Goal: Transaction & Acquisition: Purchase product/service

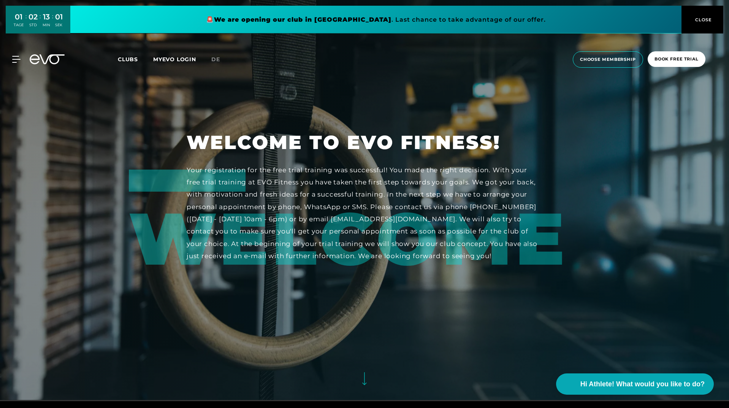
scroll to position [6, 0]
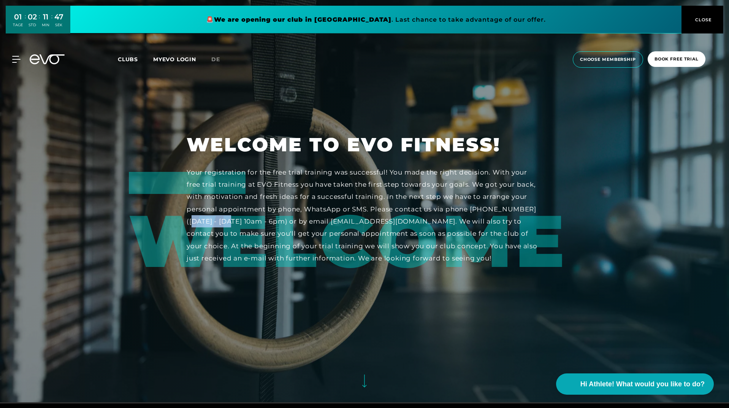
drag, startPoint x: 185, startPoint y: 222, endPoint x: 235, endPoint y: 220, distance: 50.5
click at [233, 221] on div "Welcome to EVO Fitness! Your registration for the free trial training was succe…" at bounding box center [364, 198] width 377 height 132
click at [334, 229] on div "Your registration for the free trial training was successful! You made the righ…" at bounding box center [365, 215] width 356 height 98
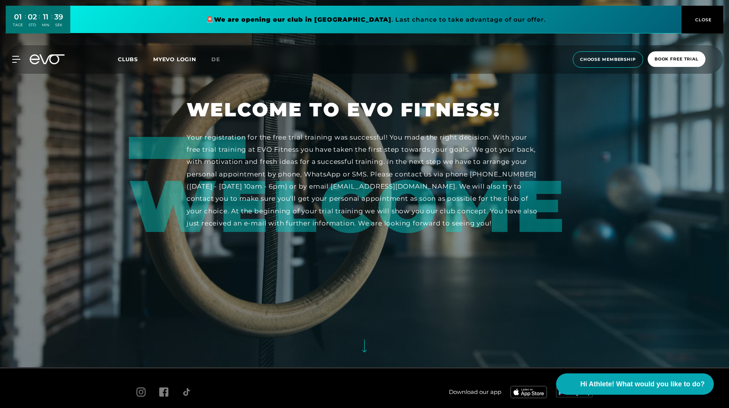
scroll to position [0, 0]
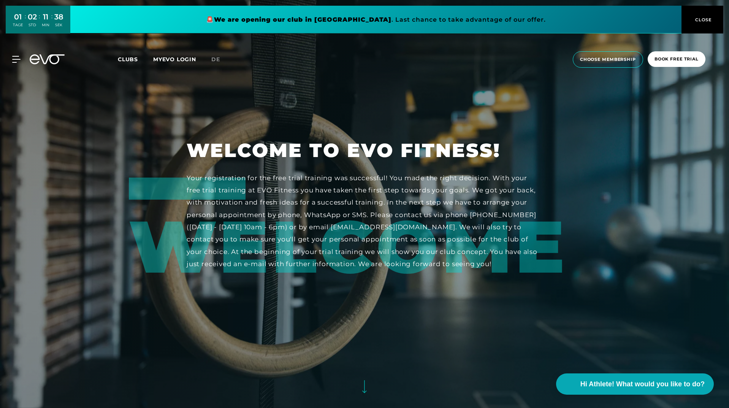
click at [123, 59] on span "Clubs" at bounding box center [128, 59] width 20 height 7
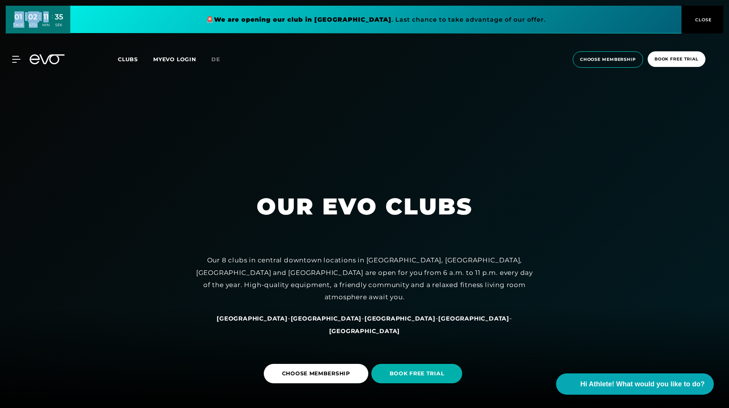
drag, startPoint x: 9, startPoint y: 15, endPoint x: 240, endPoint y: 134, distance: 259.8
click at [54, 17] on div "01 TAGE : 02 STD : 11 MIN : 35 SEK" at bounding box center [38, 20] width 65 height 28
click at [265, 155] on div at bounding box center [364, 204] width 729 height 408
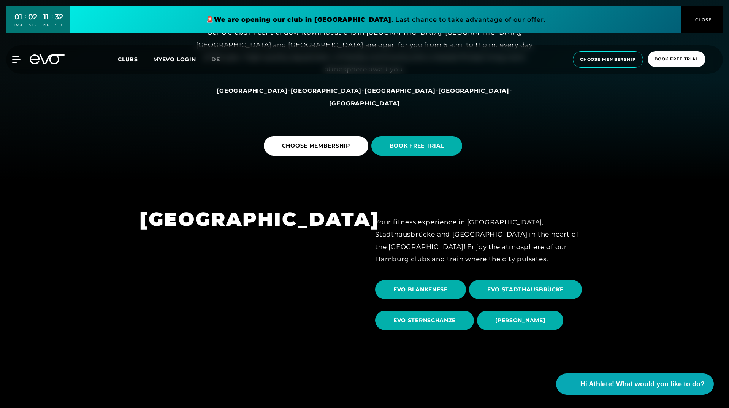
scroll to position [228, 0]
click at [330, 153] on span "CHOOSE MEMBERSHIP" at bounding box center [316, 145] width 104 height 19
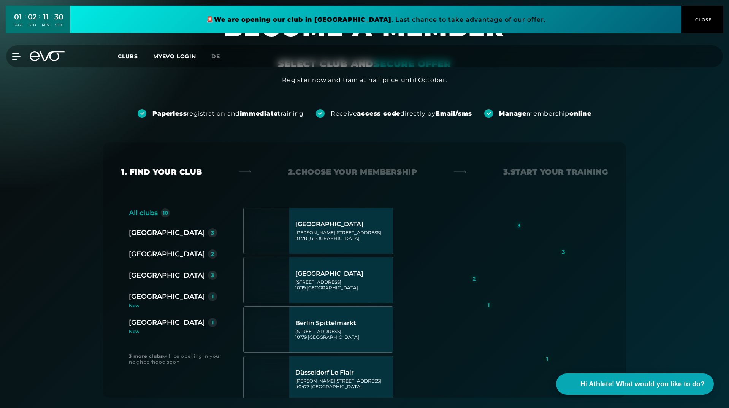
scroll to position [76, 0]
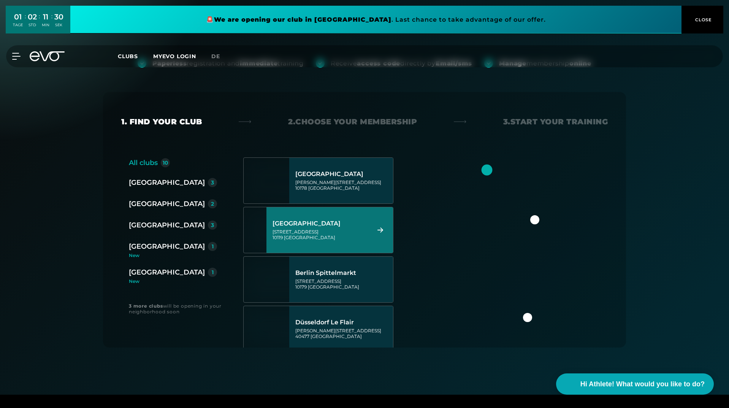
click at [144, 225] on div "[GEOGRAPHIC_DATA]" at bounding box center [167, 225] width 76 height 11
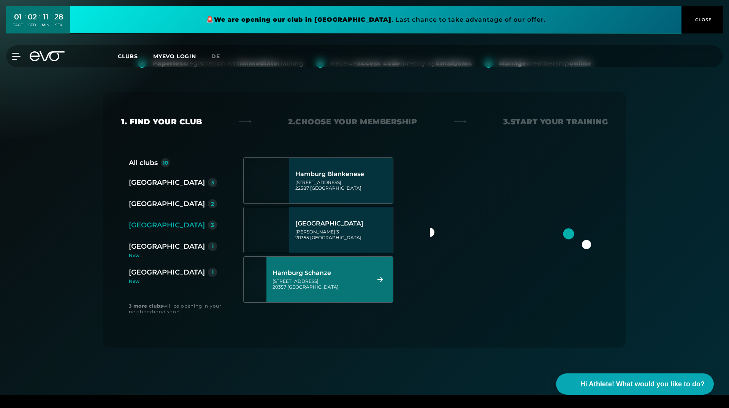
click at [300, 262] on div "[GEOGRAPHIC_DATA][STREET_ADDRESS]" at bounding box center [329, 279] width 126 height 46
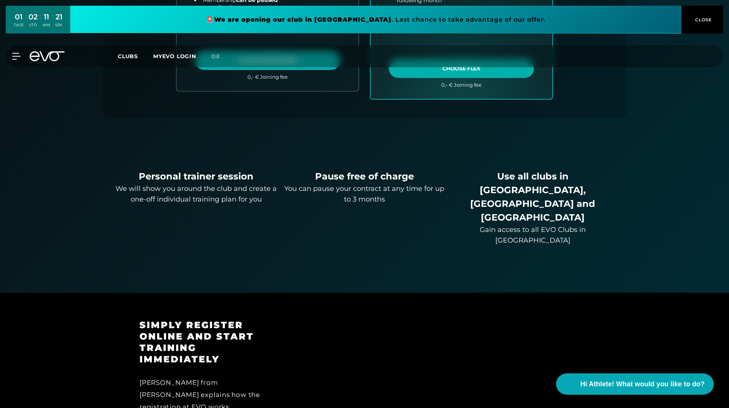
scroll to position [472, 0]
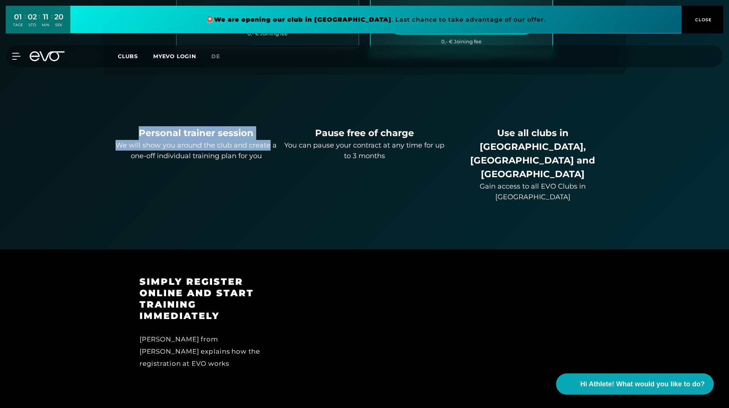
drag, startPoint x: 130, startPoint y: 131, endPoint x: 269, endPoint y: 149, distance: 140.9
click at [268, 146] on div "Personal trainer session We will show you around the club and create a one-off …" at bounding box center [196, 143] width 162 height 35
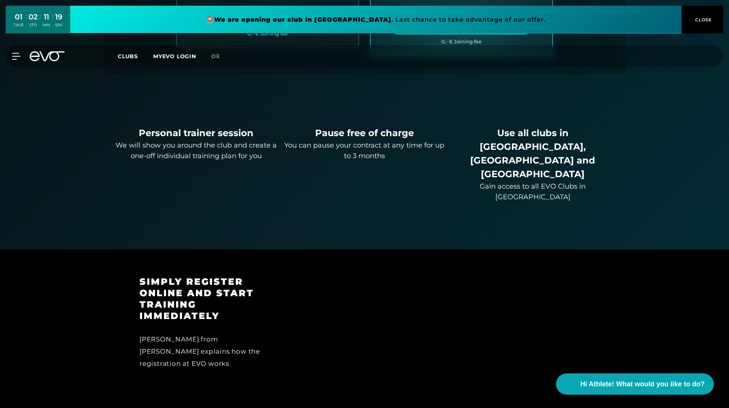
click at [281, 156] on div "Personal trainer session We will show you around the club and create a one-off …" at bounding box center [364, 138] width 498 height 128
drag, startPoint x: 295, startPoint y: 139, endPoint x: 355, endPoint y: 135, distance: 59.7
click at [355, 135] on div "Pause free of charge" at bounding box center [364, 133] width 162 height 14
click at [367, 139] on div "Pause free of charge" at bounding box center [364, 133] width 162 height 14
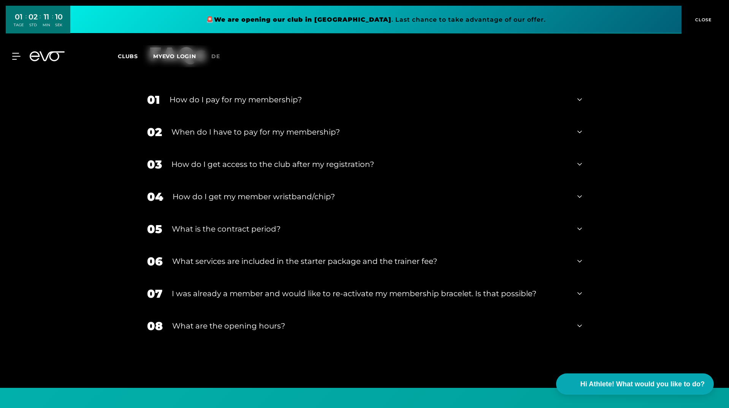
scroll to position [1345, 0]
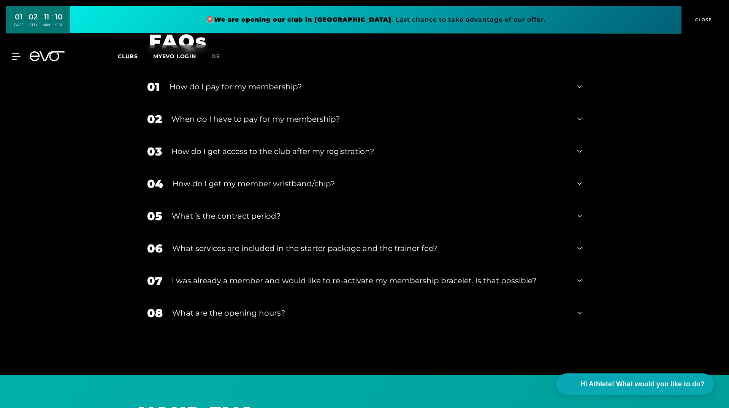
click at [275, 242] on div "What services are included in the starter package and the trainer fee?" at bounding box center [369, 247] width 395 height 11
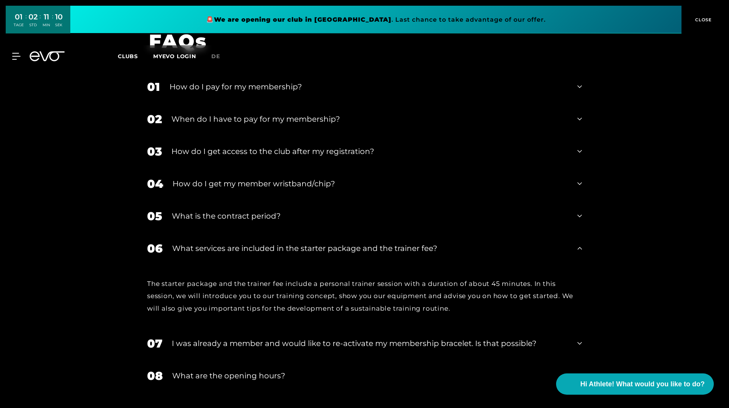
click at [276, 242] on div "What services are included in the starter package and the trainer fee?" at bounding box center [369, 247] width 395 height 11
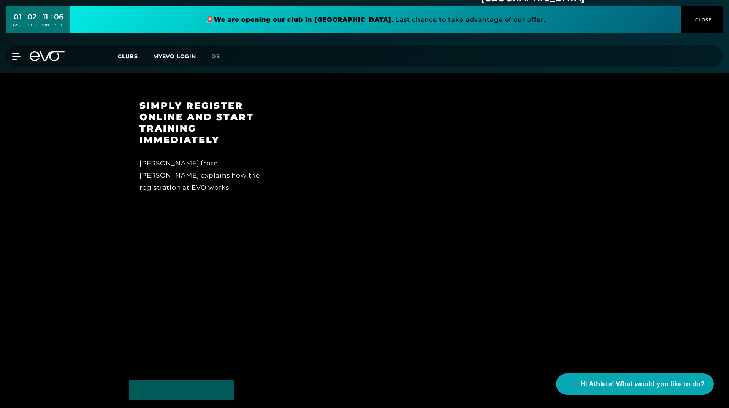
scroll to position [571, 0]
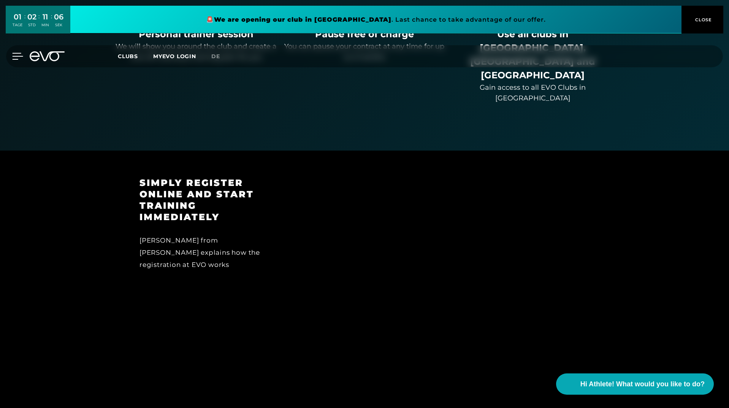
click at [9, 54] on div at bounding box center [11, 56] width 23 height 7
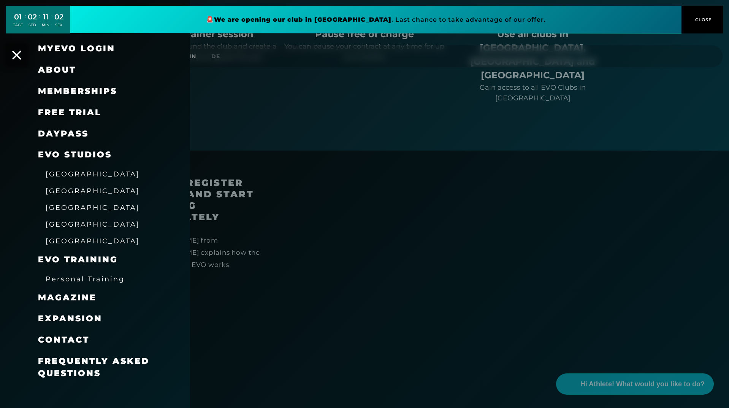
click at [58, 73] on span "About" at bounding box center [57, 70] width 38 height 10
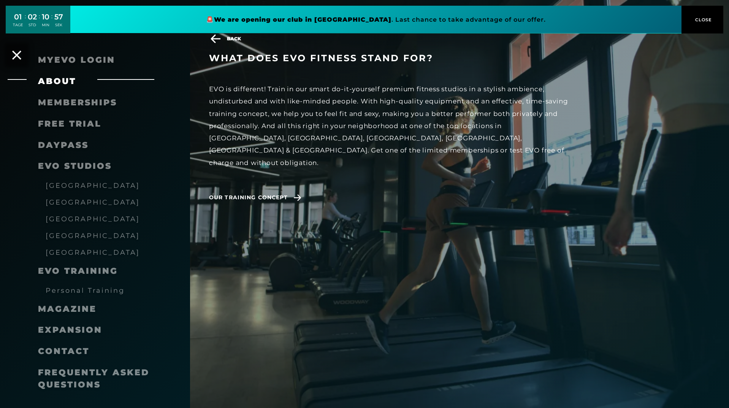
scroll to position [912, 0]
drag, startPoint x: 264, startPoint y: 123, endPoint x: 296, endPoint y: 126, distance: 31.2
click at [296, 126] on div "EVO is different! Train in our smart do-it-yourself premium fitness studios in …" at bounding box center [389, 126] width 361 height 86
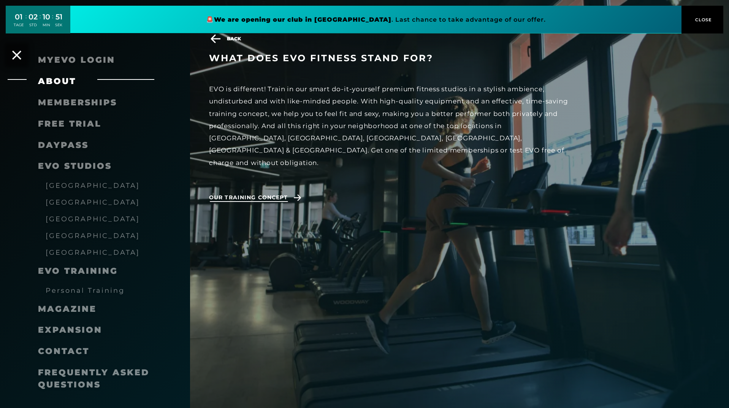
drag, startPoint x: 234, startPoint y: 193, endPoint x: 235, endPoint y: 188, distance: 5.5
click at [234, 193] on span "Our training concept" at bounding box center [256, 197] width 95 height 19
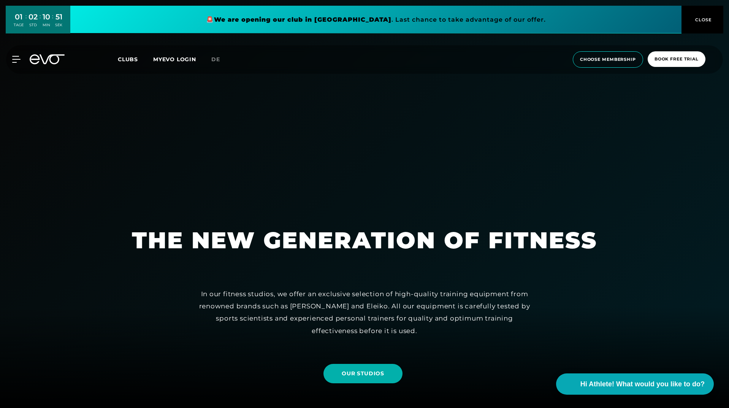
click at [236, 187] on div at bounding box center [364, 204] width 729 height 408
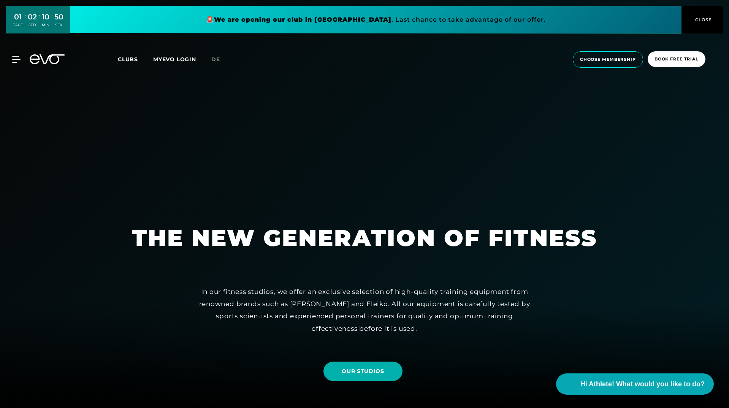
scroll to position [152, 0]
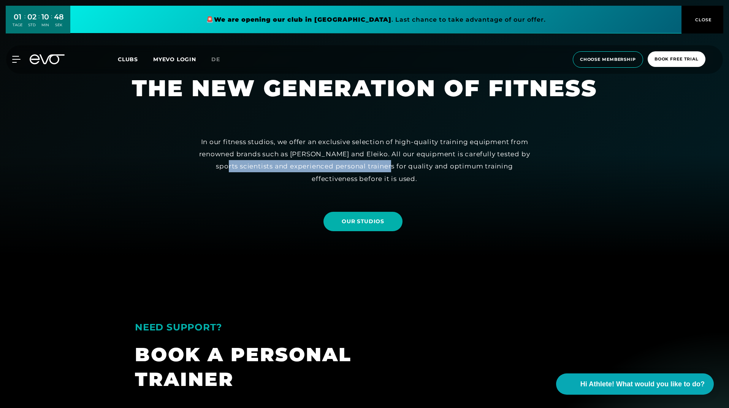
drag, startPoint x: 266, startPoint y: 165, endPoint x: 397, endPoint y: 163, distance: 131.1
click at [386, 163] on div "In our fitness studios, we offer an exclusive selection of high-quality trainin…" at bounding box center [364, 160] width 342 height 49
drag, startPoint x: 403, startPoint y: 163, endPoint x: 412, endPoint y: 164, distance: 8.8
click at [404, 163] on div "In our fitness studios, we offer an exclusive selection of high-quality trainin…" at bounding box center [364, 160] width 342 height 49
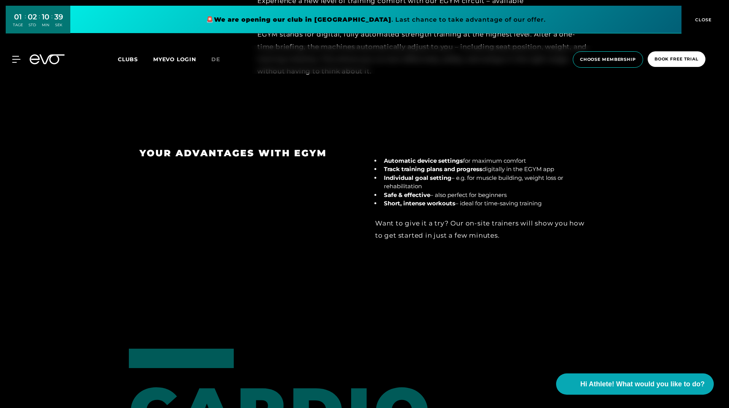
scroll to position [988, 0]
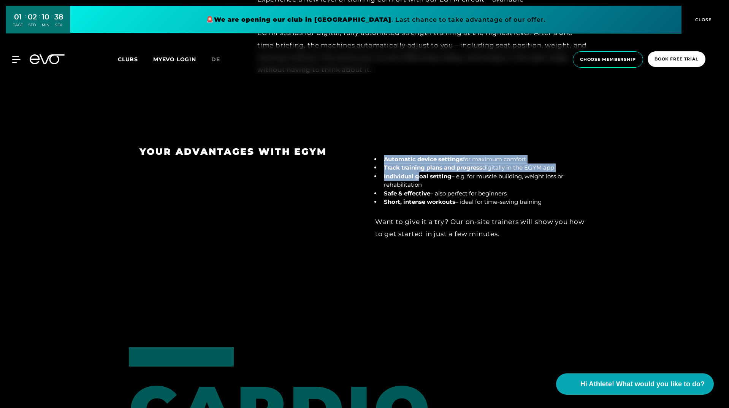
drag, startPoint x: 385, startPoint y: 159, endPoint x: 426, endPoint y: 178, distance: 44.7
click at [426, 178] on ul "Automatic device settings for maximum comfort Track training plans and progress…" at bounding box center [482, 180] width 214 height 51
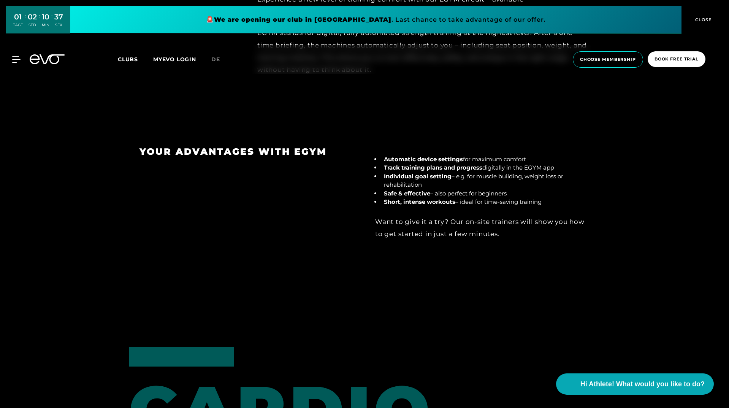
click at [433, 180] on li "Individual goal setting – e.g. for muscle building, weight loss or rehabilitati…" at bounding box center [485, 180] width 209 height 17
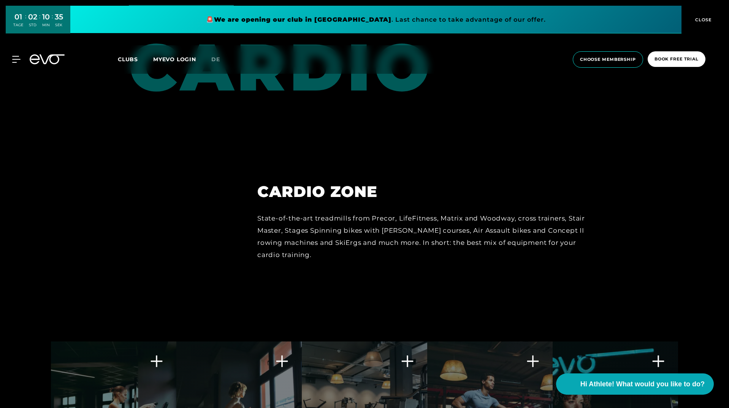
scroll to position [1557, 0]
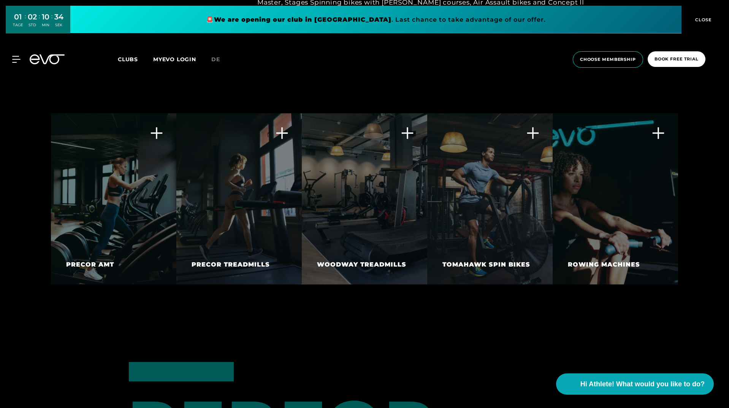
click at [161, 143] on div "The Adaptive Motion Trainer gives you a great full body workout. The machine al…" at bounding box center [113, 154] width 125 height 82
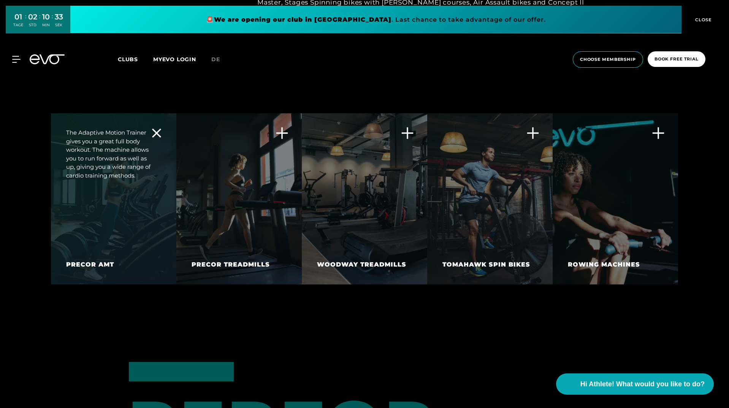
click at [161, 143] on div "The Adaptive Motion Trainer gives you a great full body workout. The machine al…" at bounding box center [113, 154] width 125 height 82
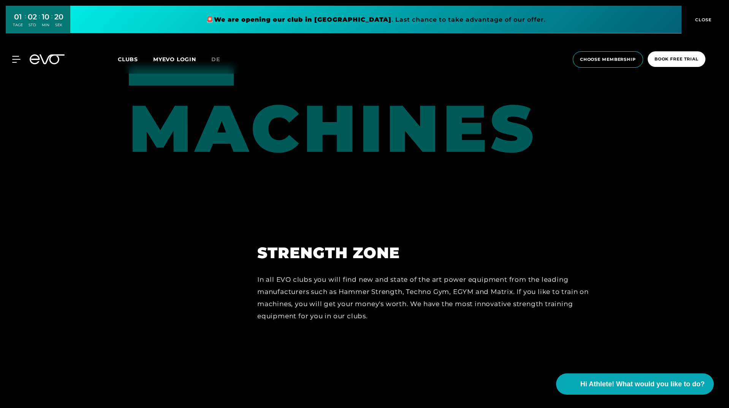
scroll to position [3723, 0]
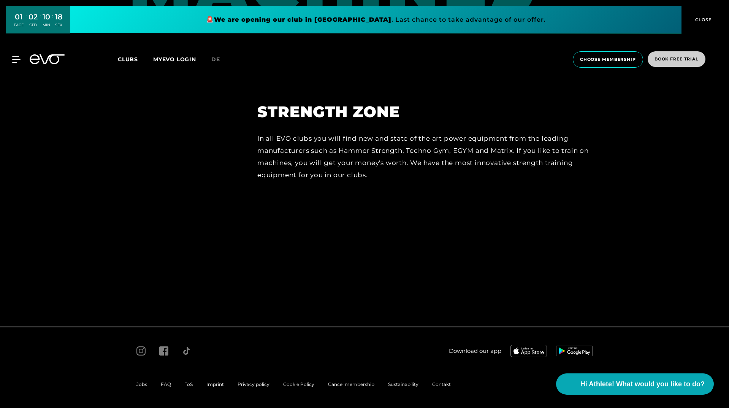
click at [664, 58] on span "book free trial" at bounding box center [676, 59] width 44 height 6
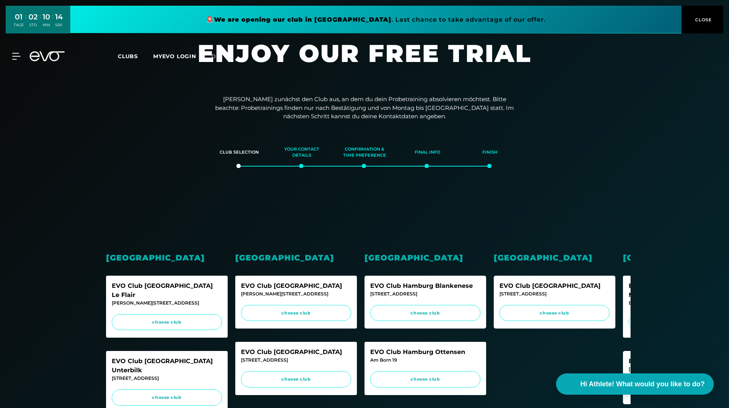
click at [269, 10] on link at bounding box center [375, 20] width 611 height 28
click at [20, 49] on div "MyEVO Login About Memberships free trial DAYPASS EVO Studios [GEOGRAPHIC_DATA] …" at bounding box center [365, 56] width 726 height 22
click at [20, 53] on icon at bounding box center [17, 56] width 11 height 7
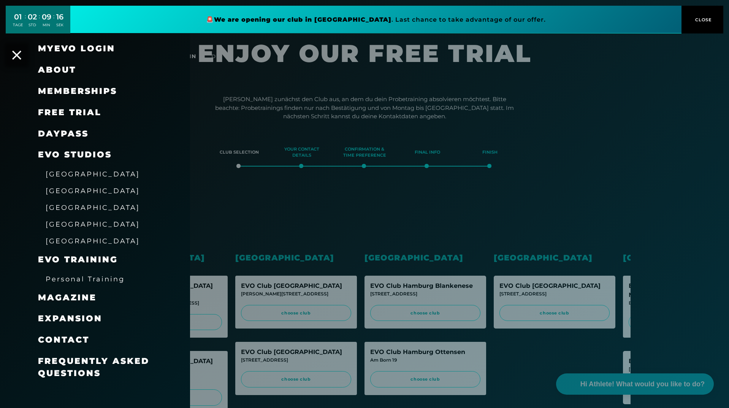
click at [84, 92] on span "Memberships" at bounding box center [77, 91] width 79 height 10
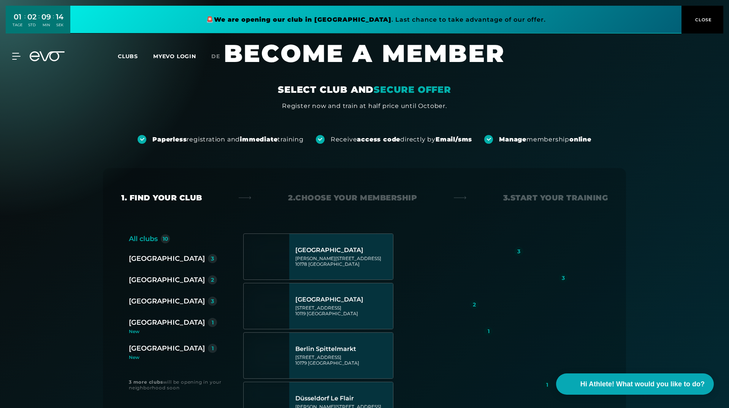
click at [141, 302] on div "[GEOGRAPHIC_DATA]" at bounding box center [167, 301] width 76 height 11
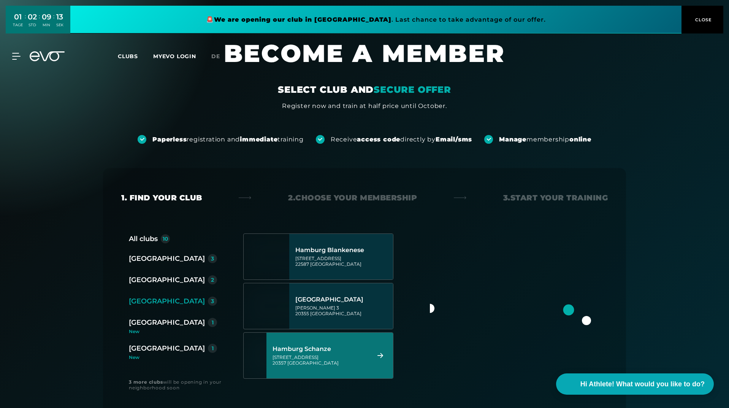
click at [314, 348] on div "Hamburg Schanze" at bounding box center [319, 349] width 95 height 8
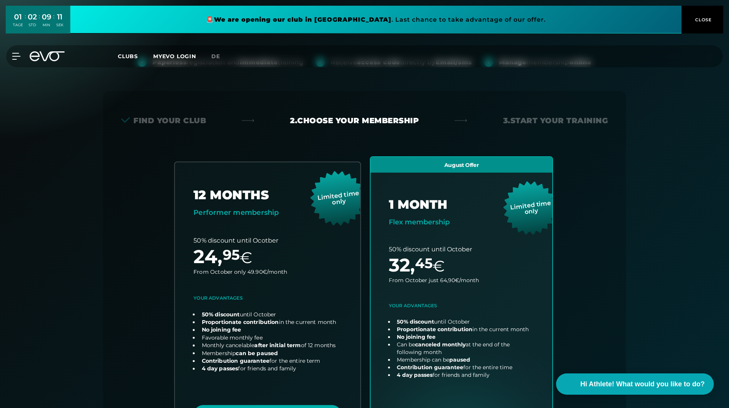
scroll to position [168, 0]
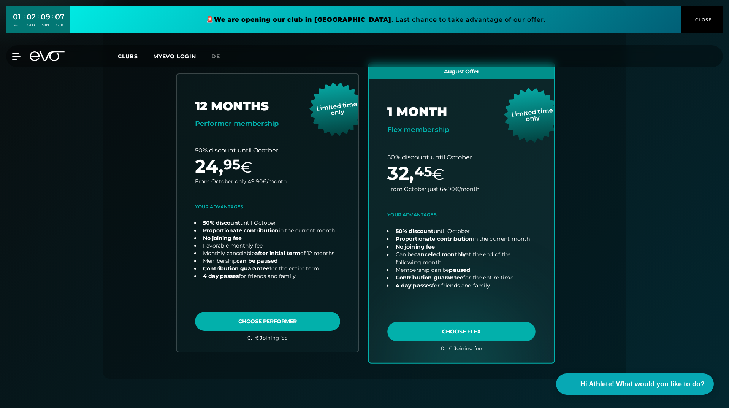
click at [439, 267] on link "choose plan" at bounding box center [460, 212] width 185 height 299
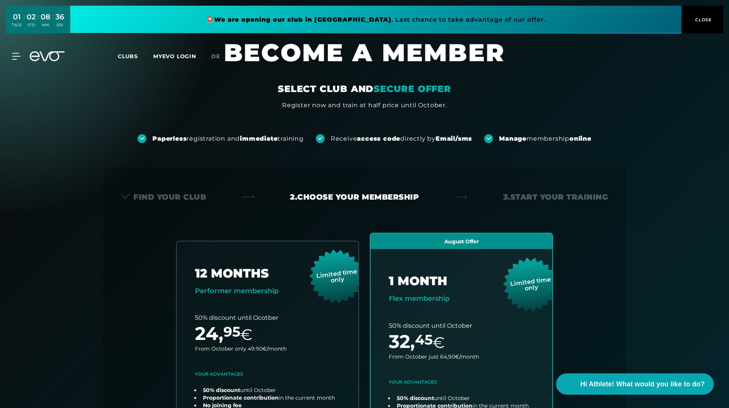
scroll to position [0, 0]
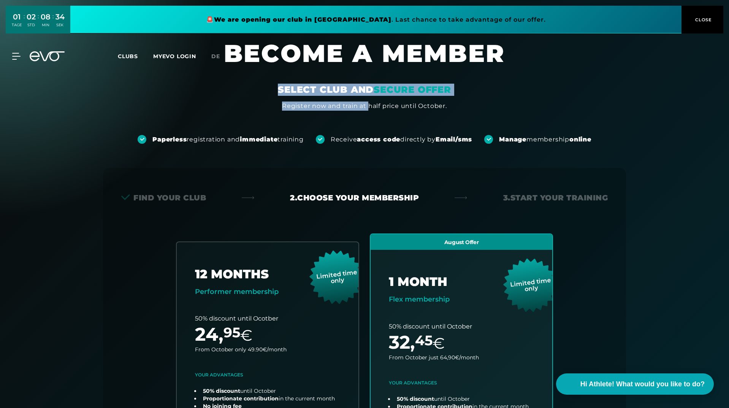
drag, startPoint x: 261, startPoint y: 108, endPoint x: 379, endPoint y: 109, distance: 118.5
click at [379, 109] on div "SELECT CLUB AND SECURE OFFER Register now and train at half price until October." at bounding box center [364, 97] width 456 height 27
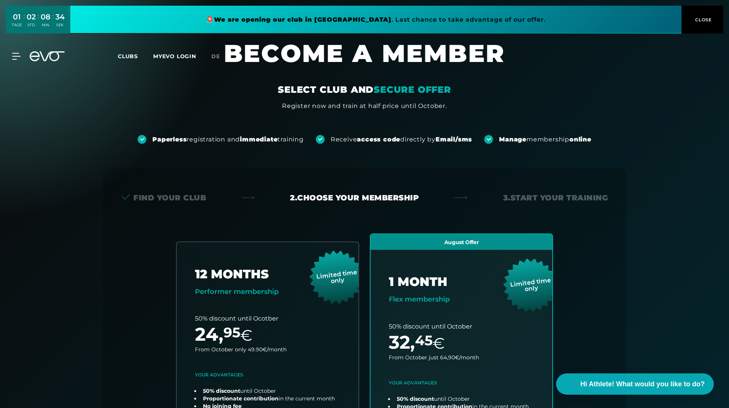
drag, startPoint x: 395, startPoint y: 109, endPoint x: 405, endPoint y: 109, distance: 10.6
click at [397, 109] on div "Register now and train at half price until October." at bounding box center [364, 105] width 165 height 9
drag, startPoint x: 464, startPoint y: 104, endPoint x: 295, endPoint y: 106, distance: 169.0
click at [295, 106] on div "SELECT CLUB AND SECURE OFFER Register now and train at half price until October." at bounding box center [364, 97] width 456 height 27
click at [297, 106] on div "Register now and train at half price until October." at bounding box center [364, 105] width 165 height 9
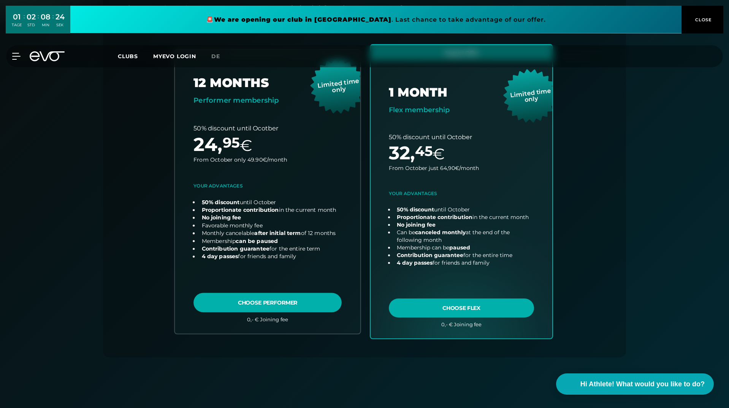
scroll to position [190, 0]
